Goal: Check status: Check status

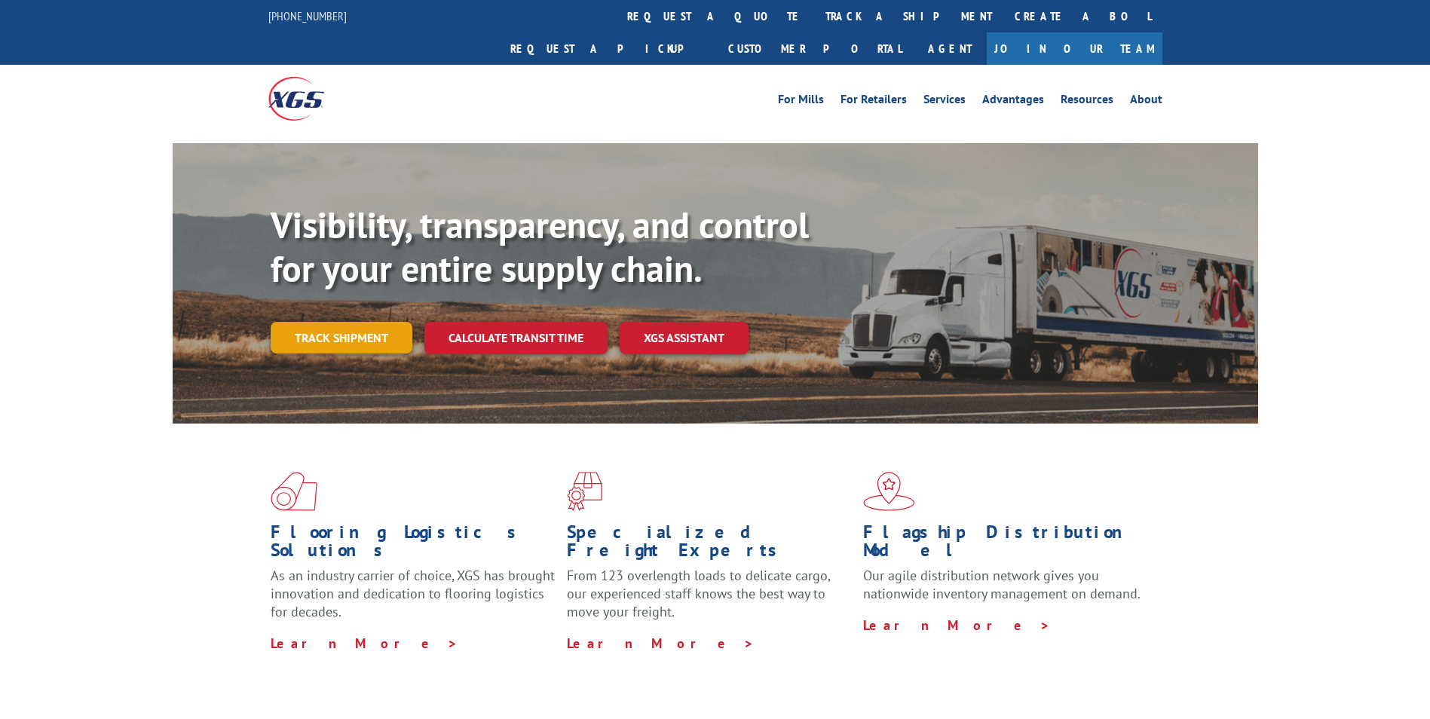
click at [317, 322] on link "Track shipment" at bounding box center [342, 338] width 142 height 32
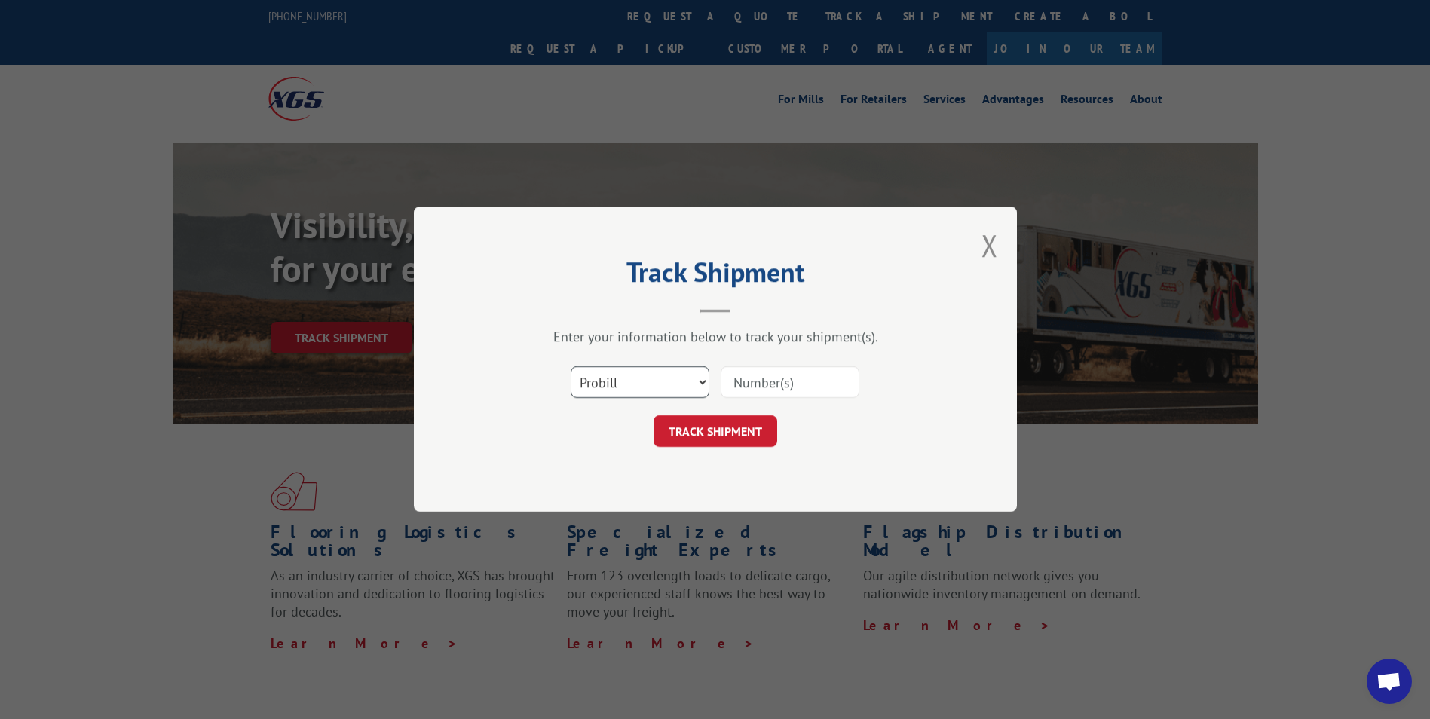
click at [691, 368] on select "Select category... Probill BOL PO" at bounding box center [639, 383] width 139 height 32
select select "bol"
click at [570, 367] on select "Select category... Probill BOL PO" at bounding box center [639, 383] width 139 height 32
click at [761, 381] on input at bounding box center [789, 383] width 139 height 32
paste input "3373498"
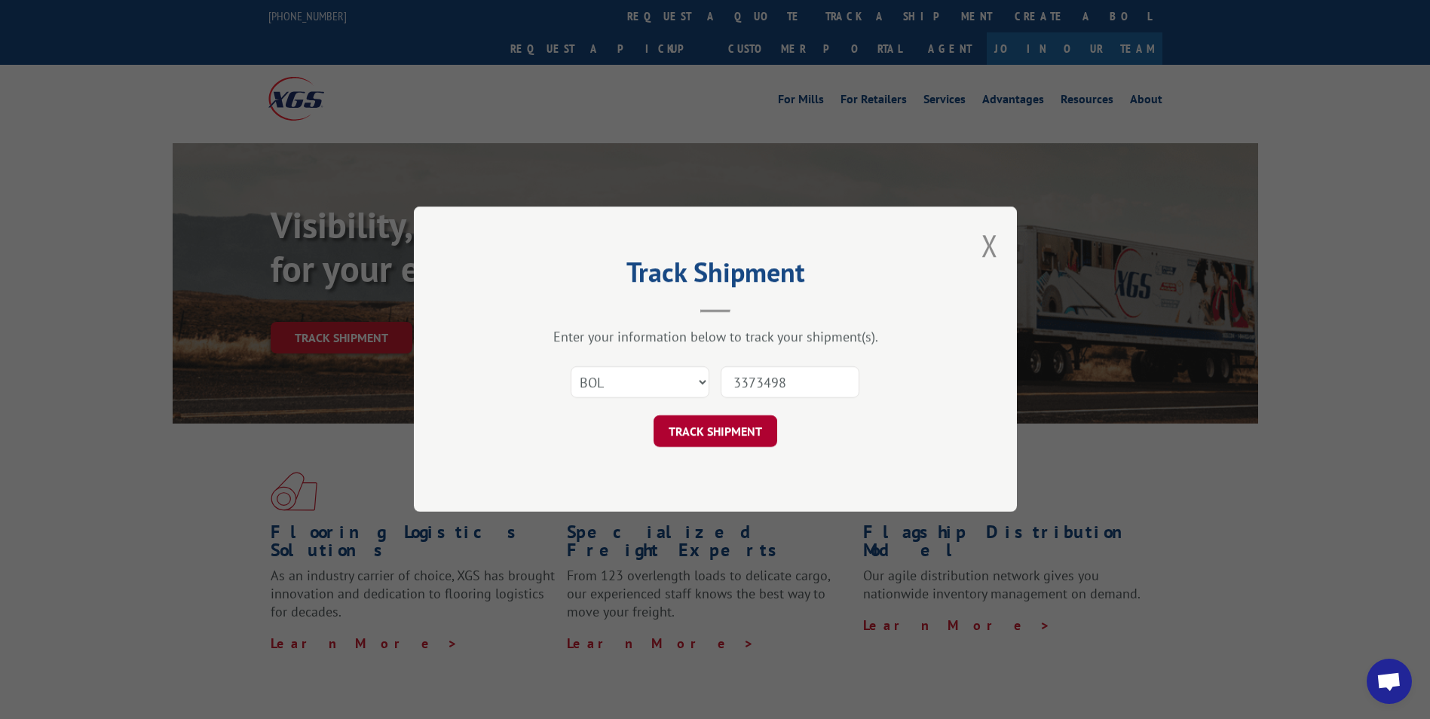
type input "3373498"
click at [758, 446] on button "TRACK SHIPMENT" at bounding box center [715, 432] width 124 height 32
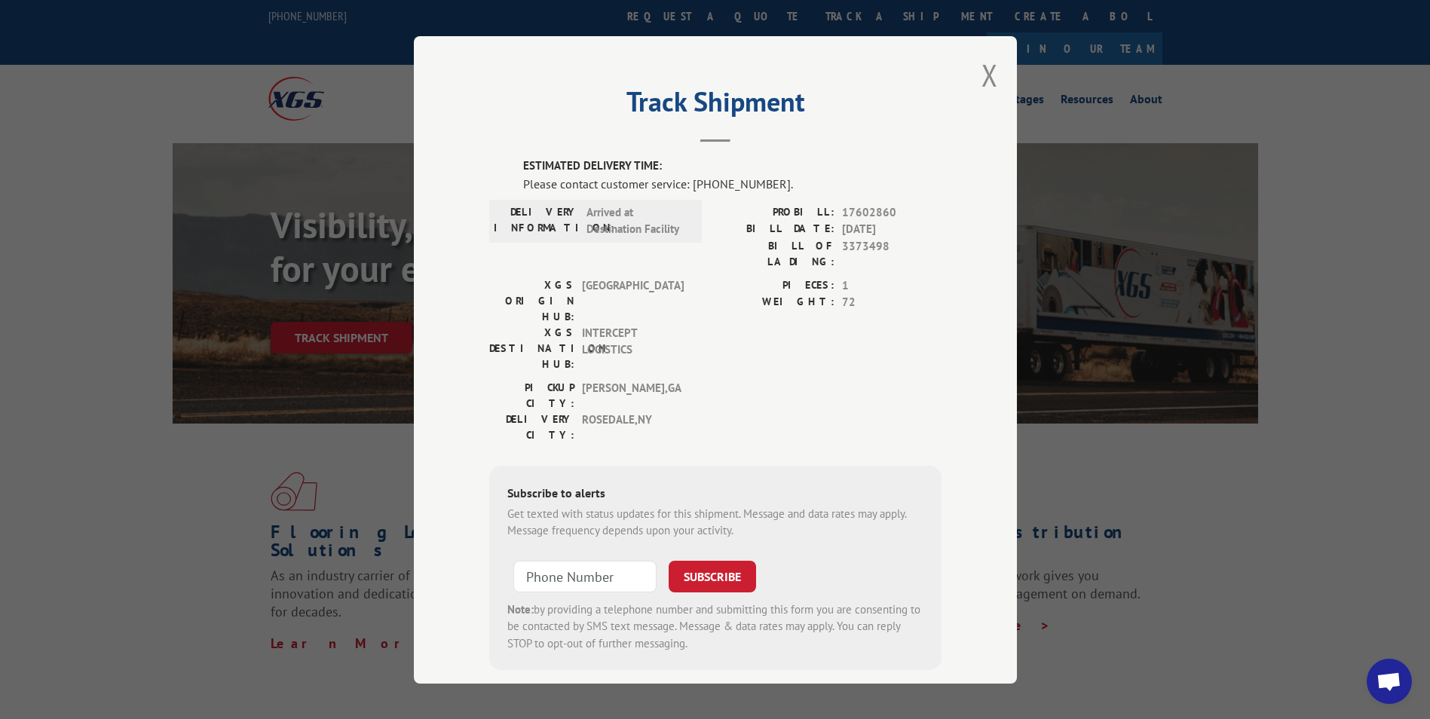
click at [1051, 483] on div "Track Shipment ESTIMATED DELIVERY TIME: Please contact customer service: [PHONE…" at bounding box center [715, 359] width 1430 height 719
click at [1022, 93] on div "Track Shipment ESTIMATED DELIVERY TIME: Please contact customer service: [PHONE…" at bounding box center [715, 359] width 1430 height 719
drag, startPoint x: 614, startPoint y: 112, endPoint x: 856, endPoint y: 93, distance: 242.6
click at [856, 93] on h2 "Track Shipment" at bounding box center [715, 105] width 452 height 29
drag, startPoint x: 856, startPoint y: 93, endPoint x: 1108, endPoint y: 77, distance: 252.2
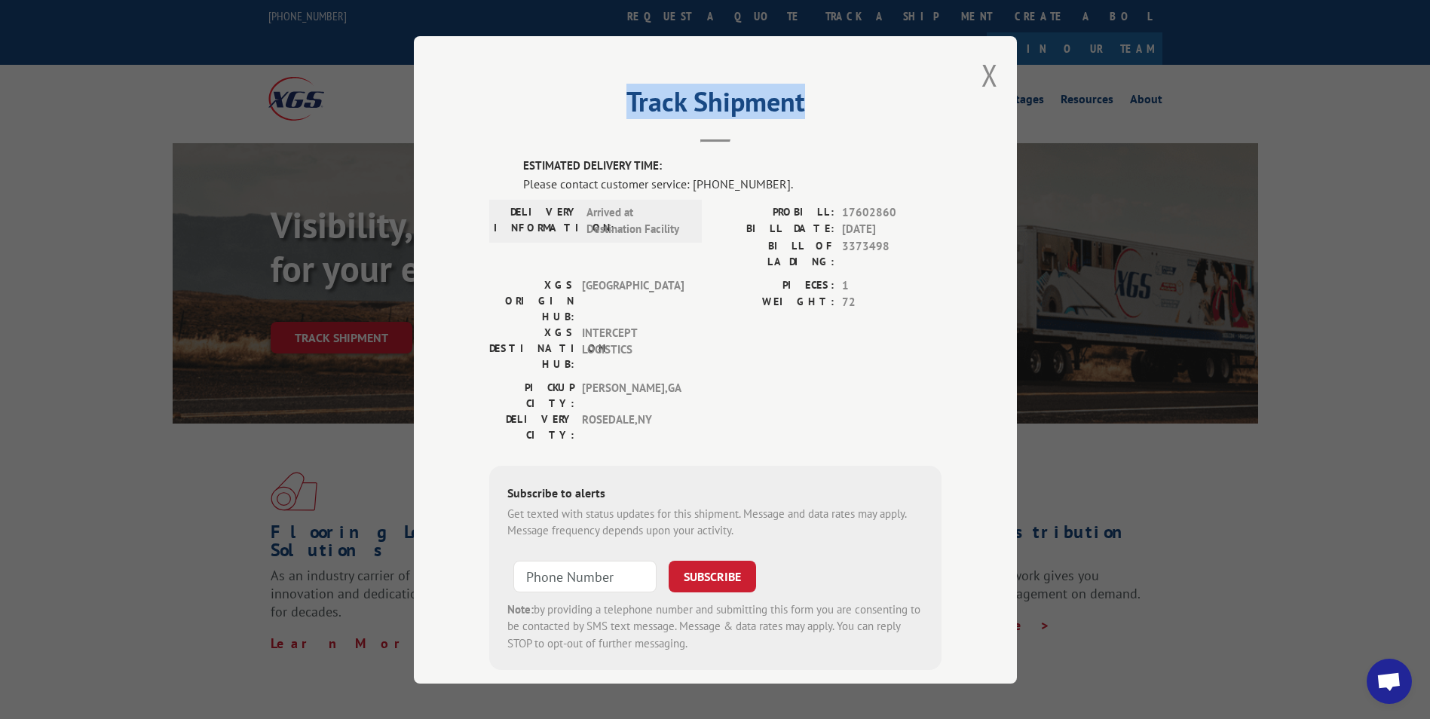
click at [1108, 76] on div "Track Shipment ESTIMATED DELIVERY TIME: Please contact customer service: [PHONE…" at bounding box center [715, 359] width 1430 height 719
click at [989, 81] on button "Close modal" at bounding box center [989, 75] width 17 height 40
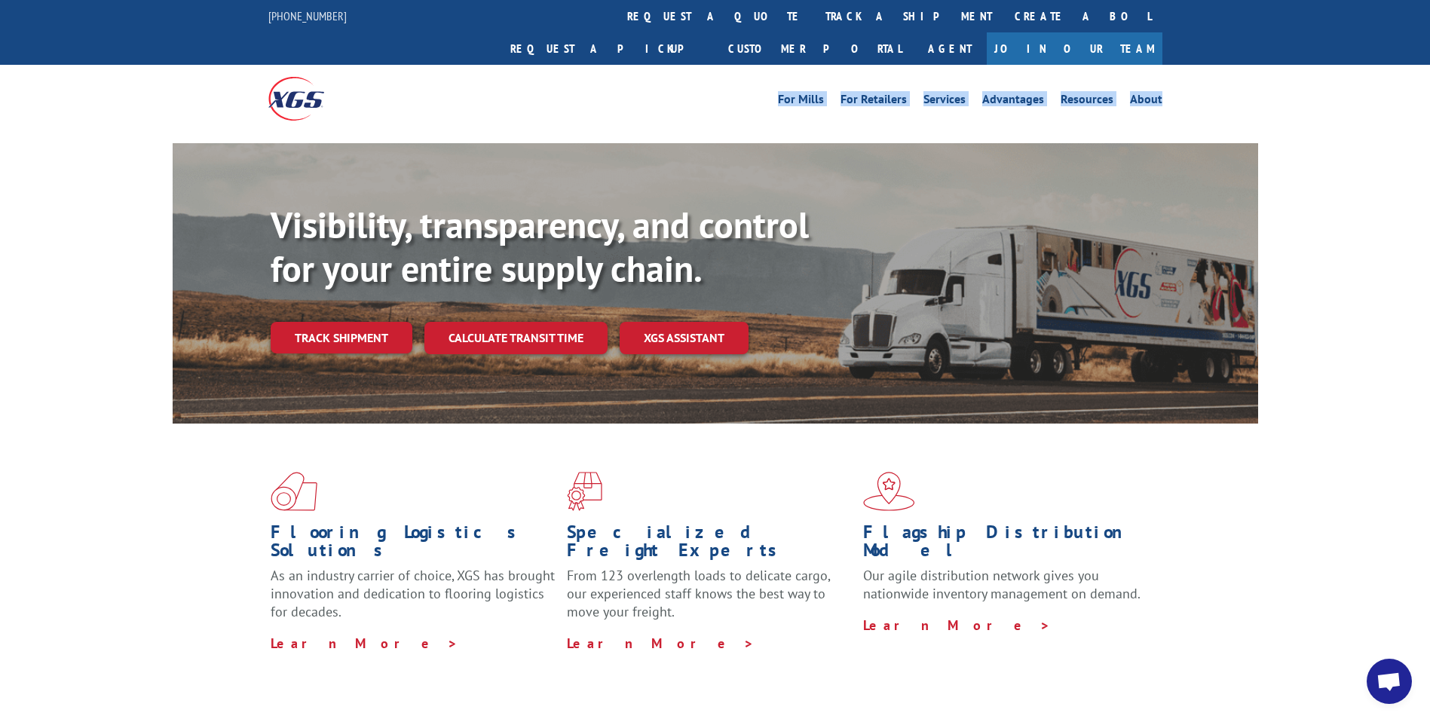
drag, startPoint x: 729, startPoint y: 61, endPoint x: 1269, endPoint y: 93, distance: 541.2
click at [1269, 93] on div "For Mills For Retailers Services Advantages Resources About For Mills For Retai…" at bounding box center [715, 98] width 1430 height 67
drag, startPoint x: 1269, startPoint y: 93, endPoint x: 1255, endPoint y: 83, distance: 17.3
click at [1255, 83] on div "For Mills For Retailers Services Advantages Resources About For Mills For Retai…" at bounding box center [715, 98] width 1430 height 67
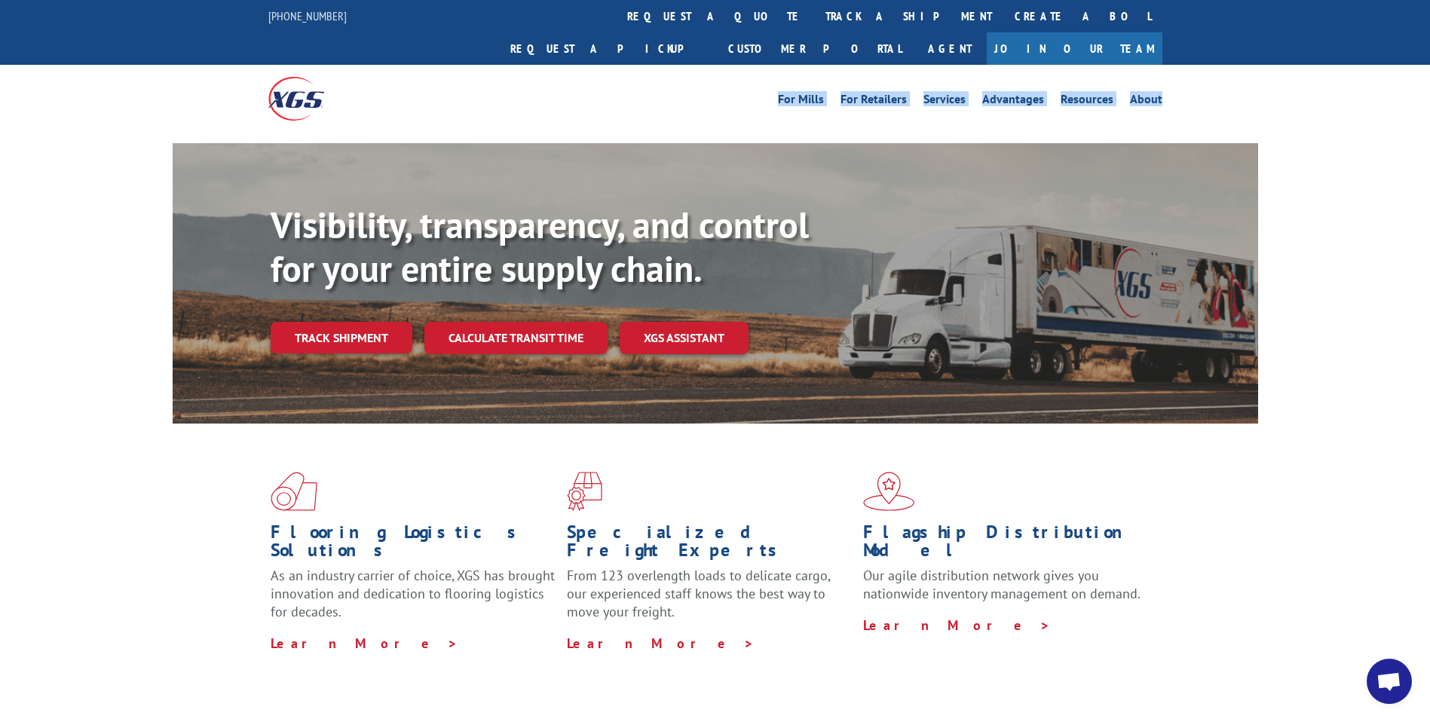
drag, startPoint x: 1246, startPoint y: 78, endPoint x: 567, endPoint y: 84, distance: 679.7
click at [567, 84] on div "For Mills For Retailers Services Advantages Resources About For Mills For Retai…" at bounding box center [715, 98] width 1430 height 67
click at [567, 84] on div "For Mills For Retailers Services Advantages Resources About For Mills For Retai…" at bounding box center [715, 98] width 894 height 67
drag, startPoint x: 647, startPoint y: 83, endPoint x: 1263, endPoint y: 49, distance: 616.6
click at [1263, 65] on div "For Mills For Retailers Services Advantages Resources About For Mills For Retai…" at bounding box center [715, 98] width 1430 height 67
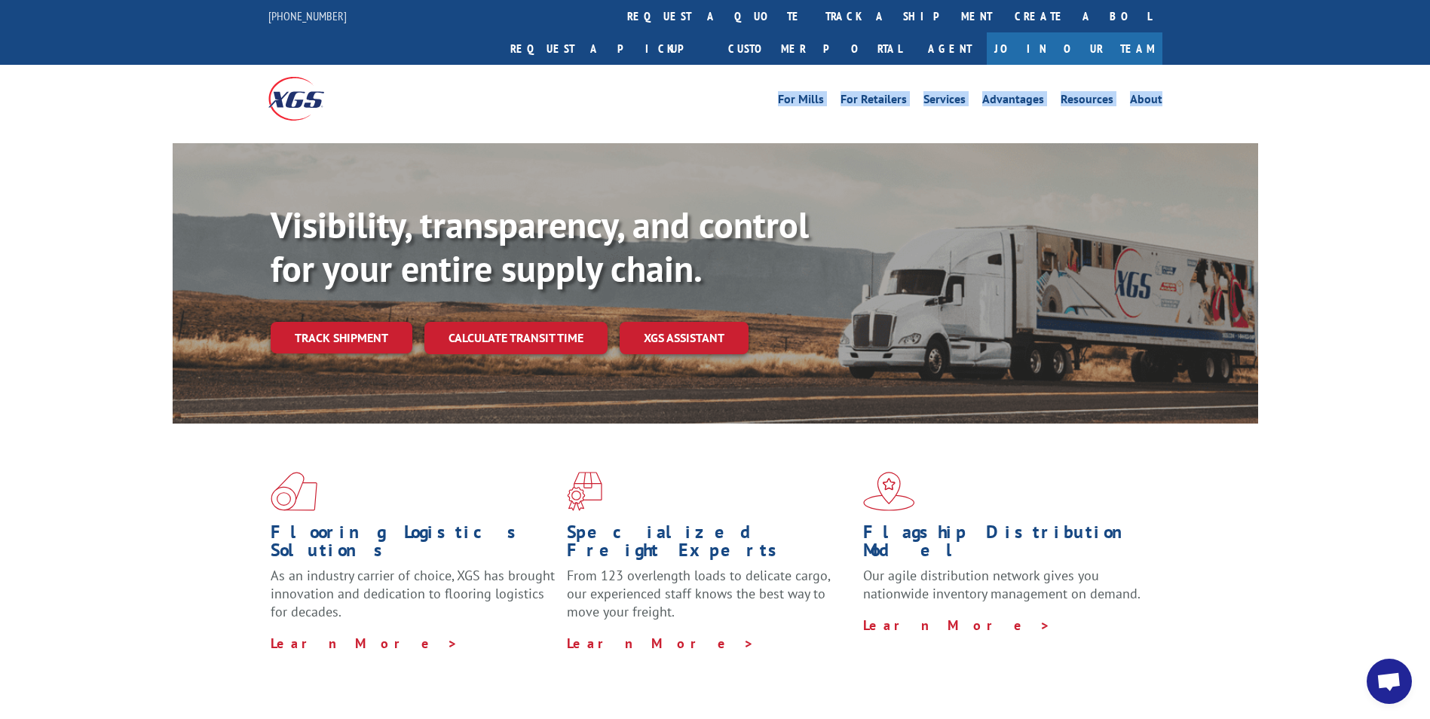
click at [217, 681] on div "Flooring Logistics Solutions As an industry carrier of choice, XGS has brought …" at bounding box center [715, 575] width 1430 height 303
click at [1291, 143] on div "Visibility, transparency, and control for your entire supply chain. Track shipm…" at bounding box center [715, 298] width 1430 height 310
